Goal: Check status: Check status

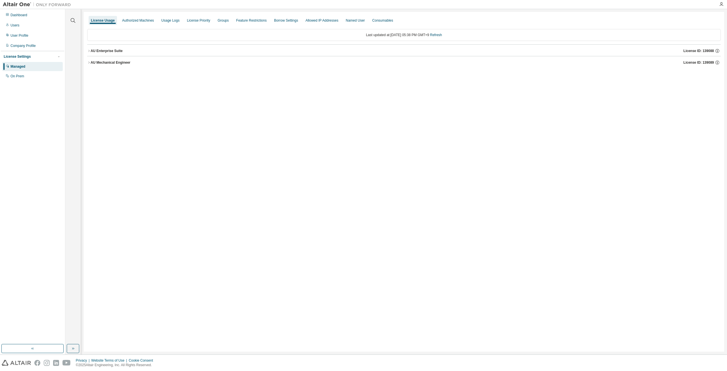
click at [88, 51] on icon "button" at bounding box center [88, 50] width 3 height 3
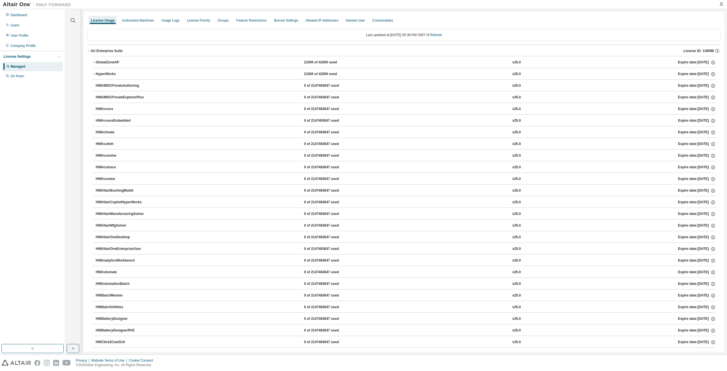
click at [88, 51] on icon "button" at bounding box center [88, 50] width 3 height 3
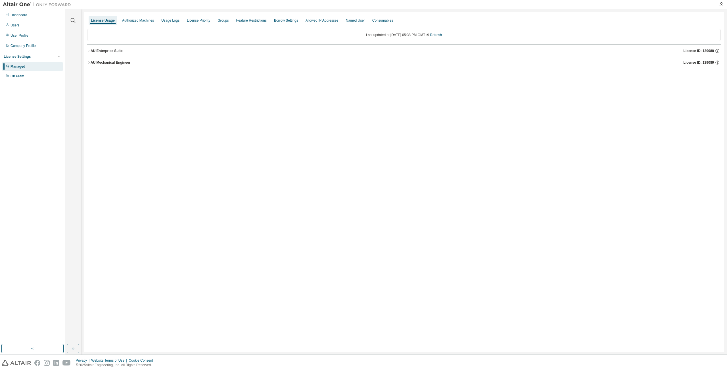
click at [89, 63] on icon "button" at bounding box center [88, 62] width 3 height 3
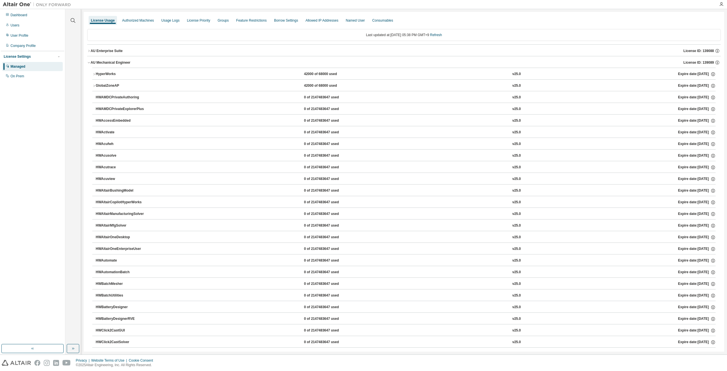
click at [89, 63] on icon "button" at bounding box center [88, 62] width 3 height 3
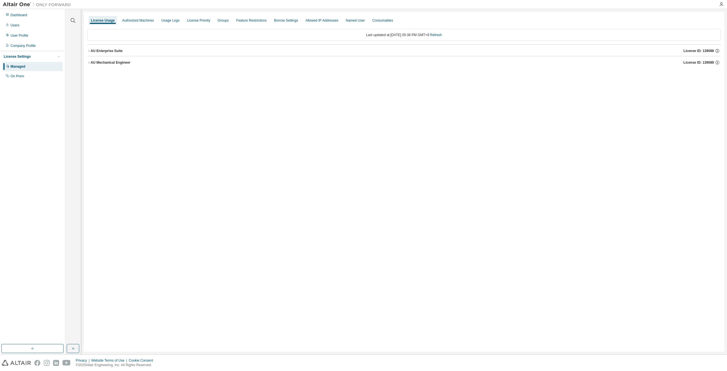
click at [90, 51] on icon "button" at bounding box center [88, 50] width 3 height 3
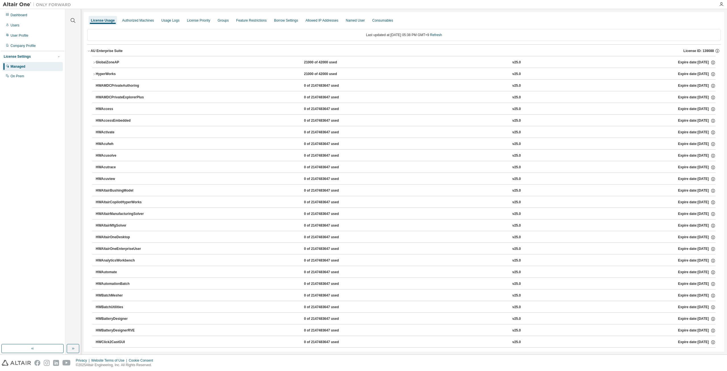
click at [95, 62] on icon "button" at bounding box center [93, 62] width 3 height 3
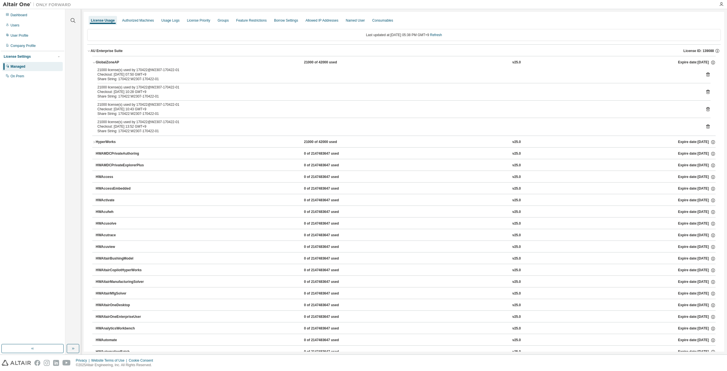
click at [89, 51] on icon "button" at bounding box center [89, 51] width 2 height 1
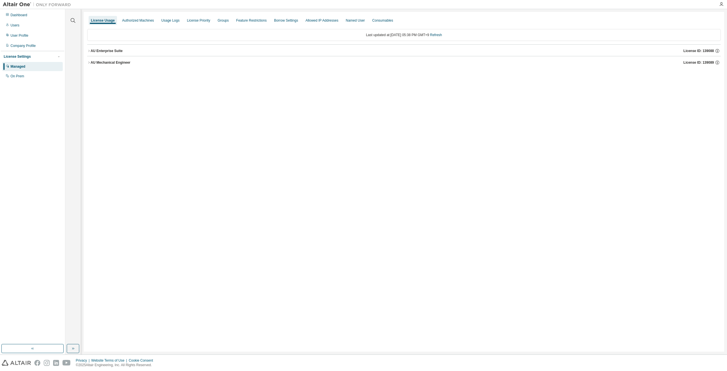
click at [89, 63] on icon "button" at bounding box center [88, 62] width 3 height 3
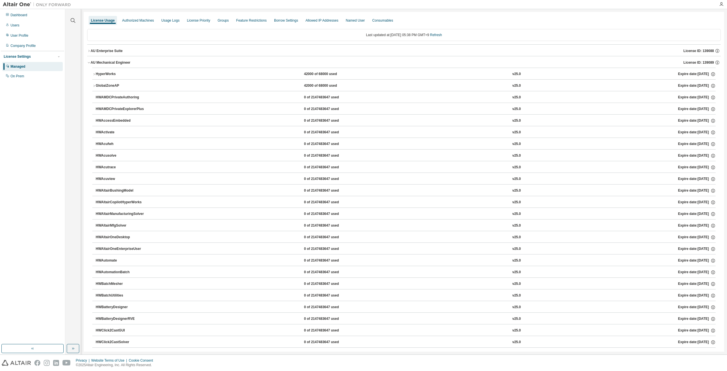
click at [93, 77] on button "HyperWorks 42000 of 68000 used v25.0 Expire date: [DATE]" at bounding box center [404, 74] width 624 height 12
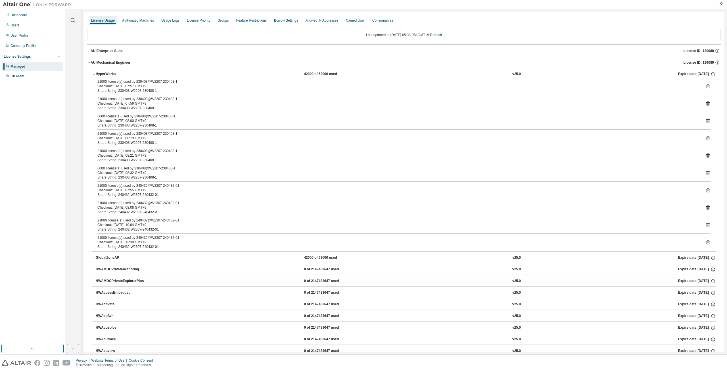
click at [94, 77] on button "HyperWorks 42000 of 68000 used v25.0 Expire date: [DATE]" at bounding box center [404, 74] width 624 height 12
